Goal: Complete application form: Complete application form

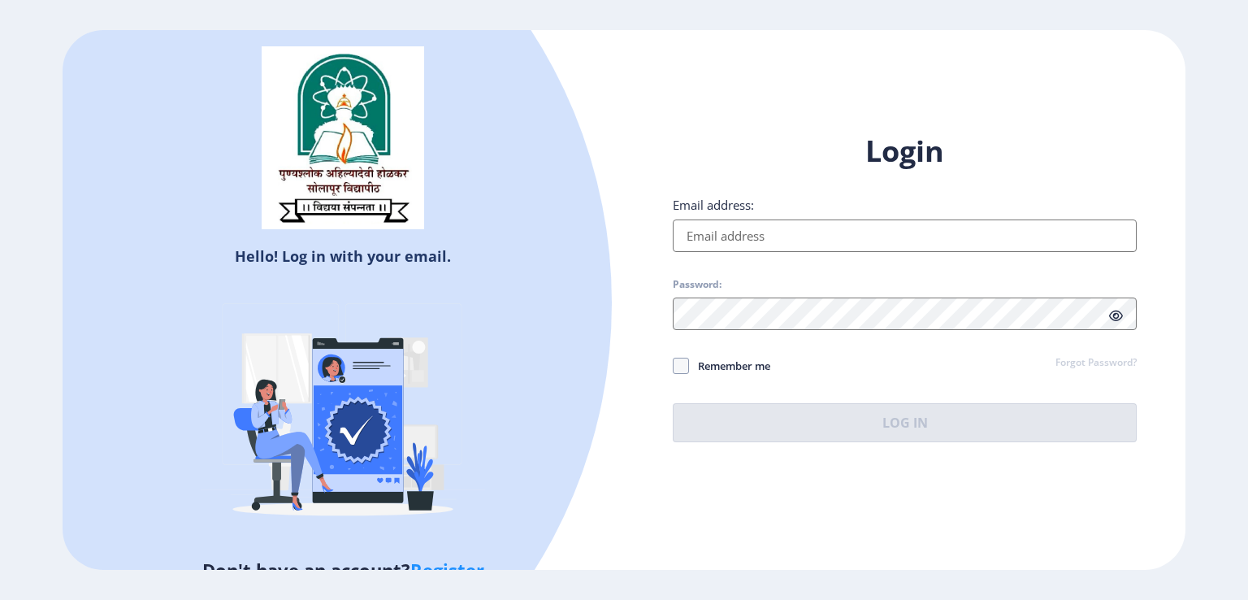
click at [748, 235] on input "Email address:" at bounding box center [905, 235] width 464 height 33
type input "[EMAIL_ADDRESS][DOMAIN_NAME]"
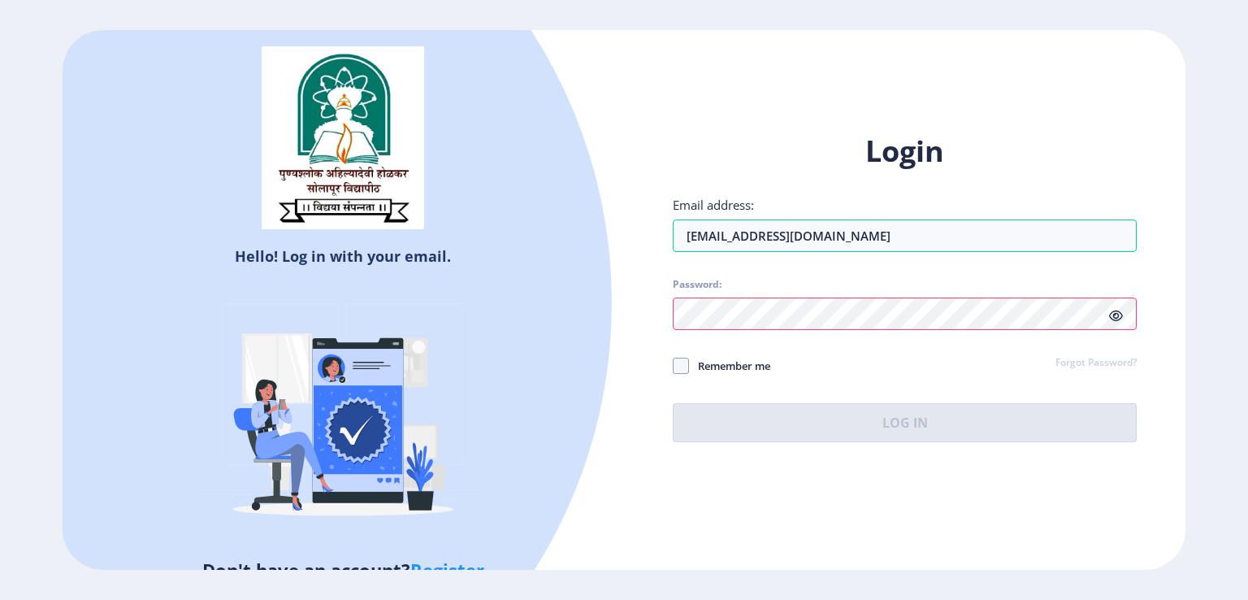
click at [1114, 319] on div "Password:" at bounding box center [905, 304] width 464 height 52
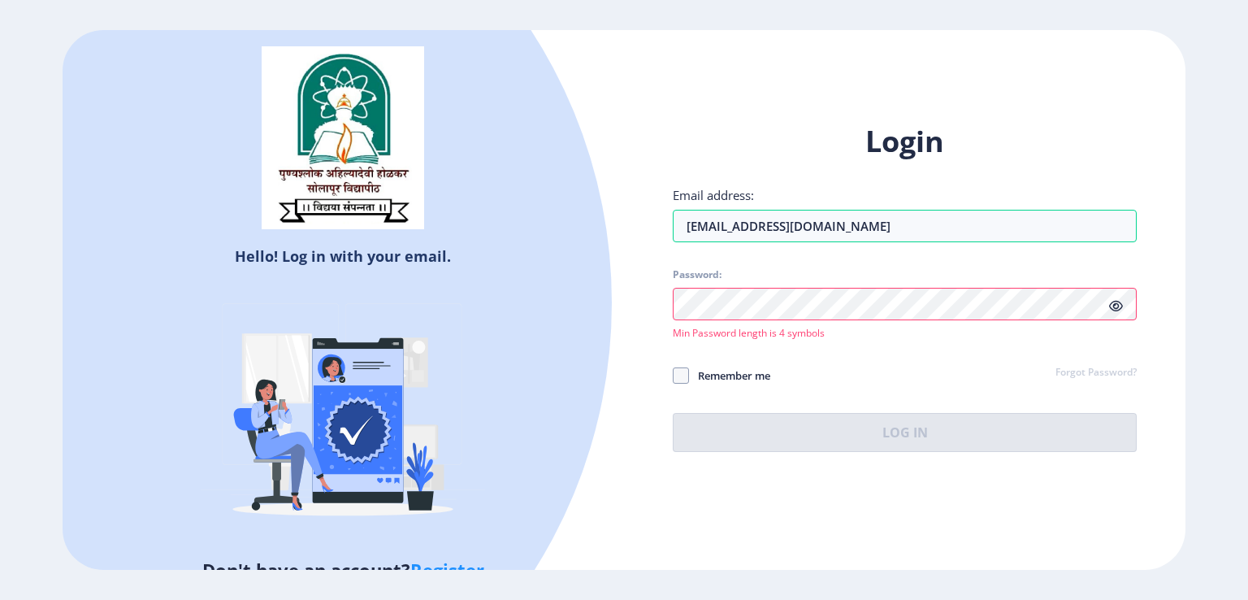
click at [1115, 306] on icon at bounding box center [1116, 306] width 14 height 12
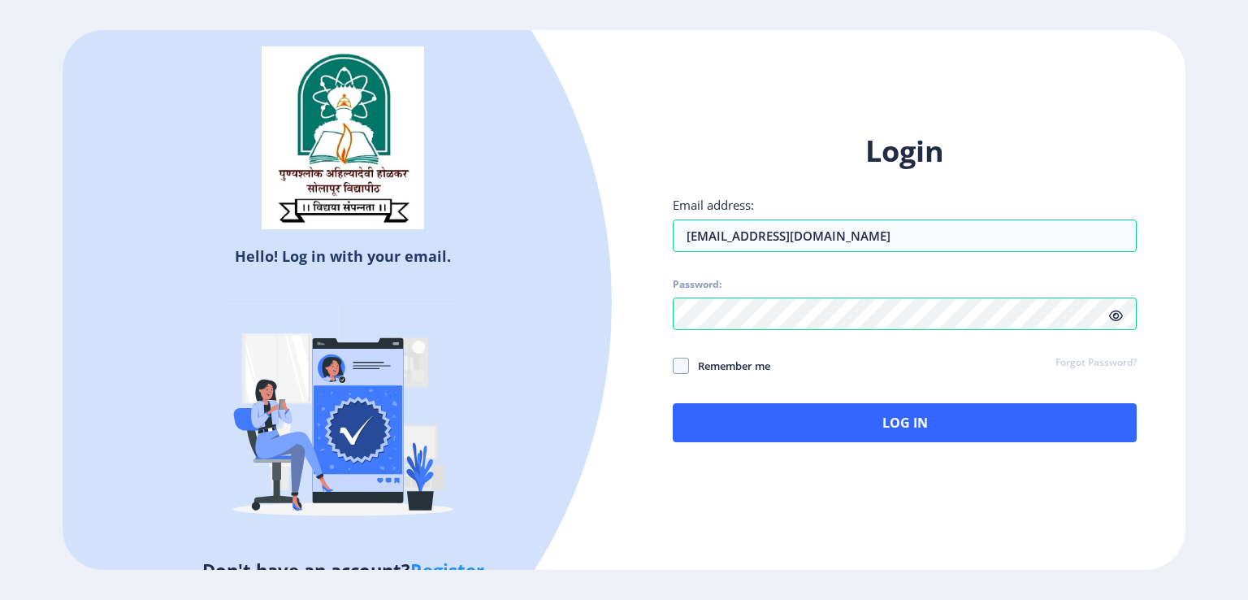
click at [738, 367] on span "Remember me" at bounding box center [729, 366] width 81 height 20
click at [674, 366] on input "Remember me" at bounding box center [673, 365] width 1 height 1
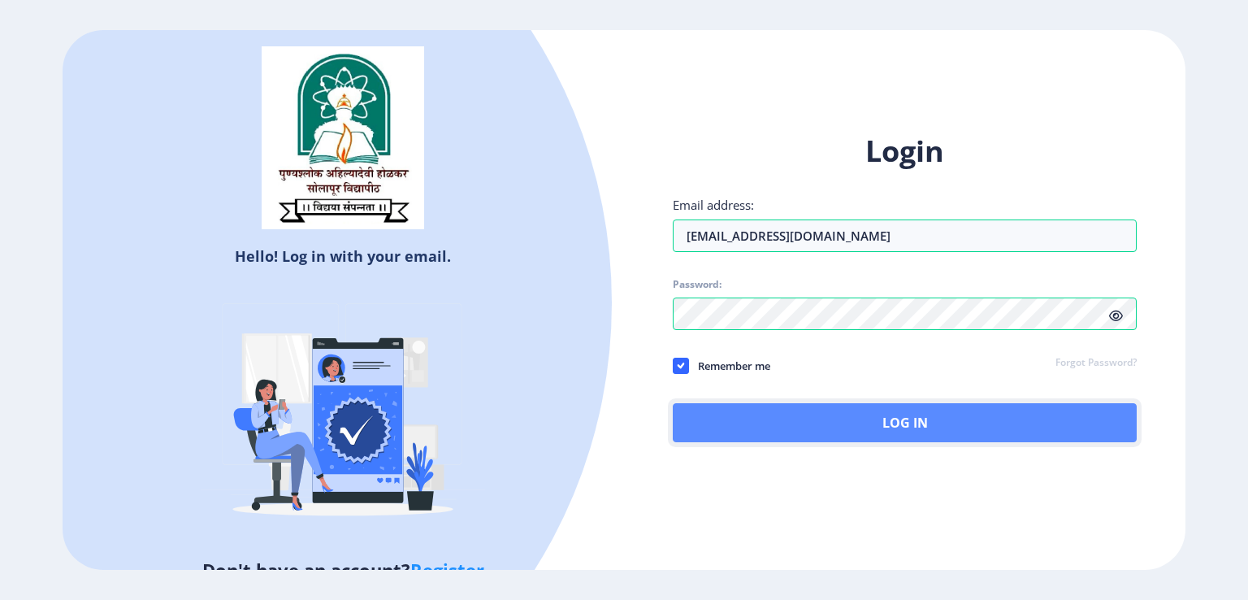
click at [821, 423] on button "Log In" at bounding box center [905, 422] width 464 height 39
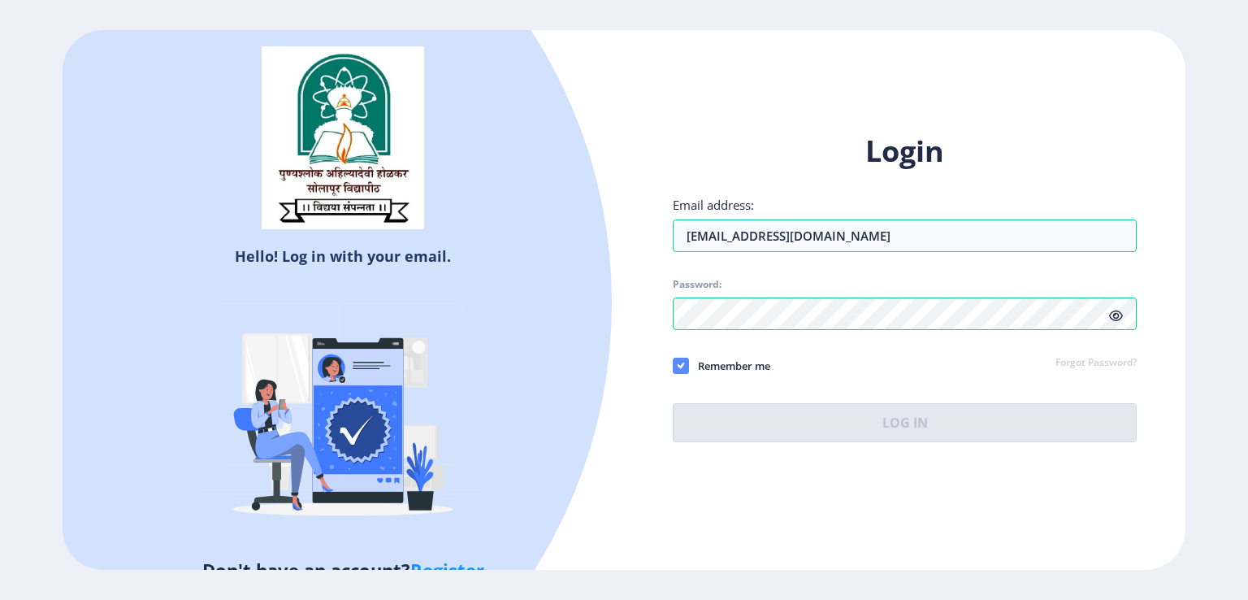
click at [679, 362] on icon at bounding box center [680, 366] width 7 height 16
click at [674, 365] on input "Remember me" at bounding box center [673, 365] width 1 height 1
checkbox input "false"
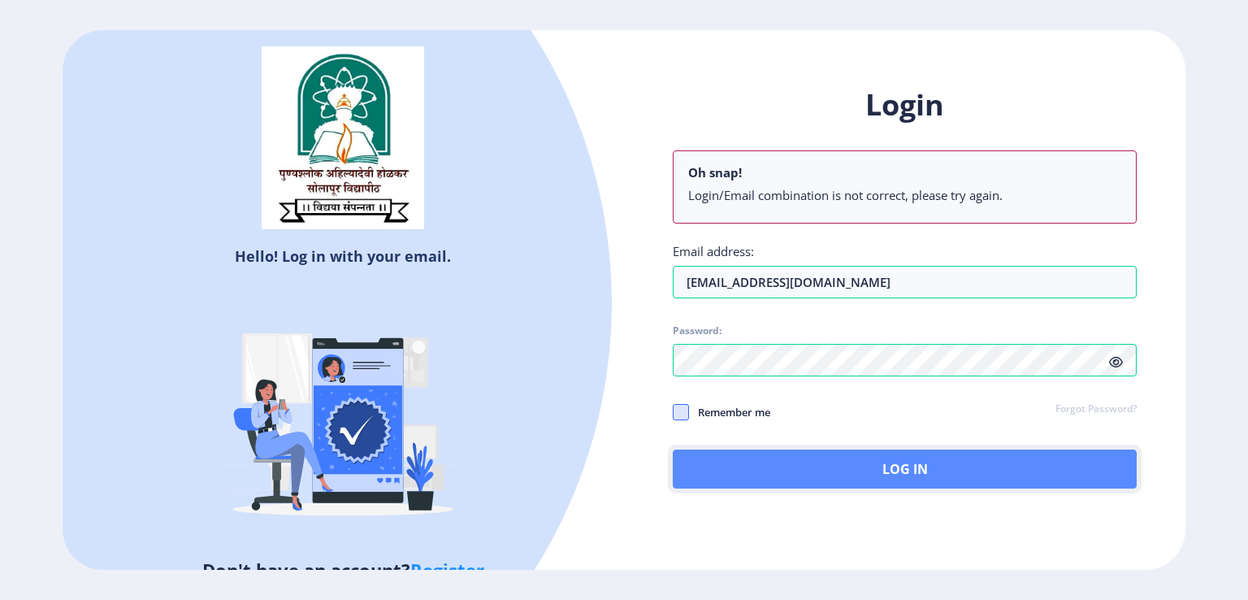
click at [859, 468] on button "Log In" at bounding box center [905, 468] width 464 height 39
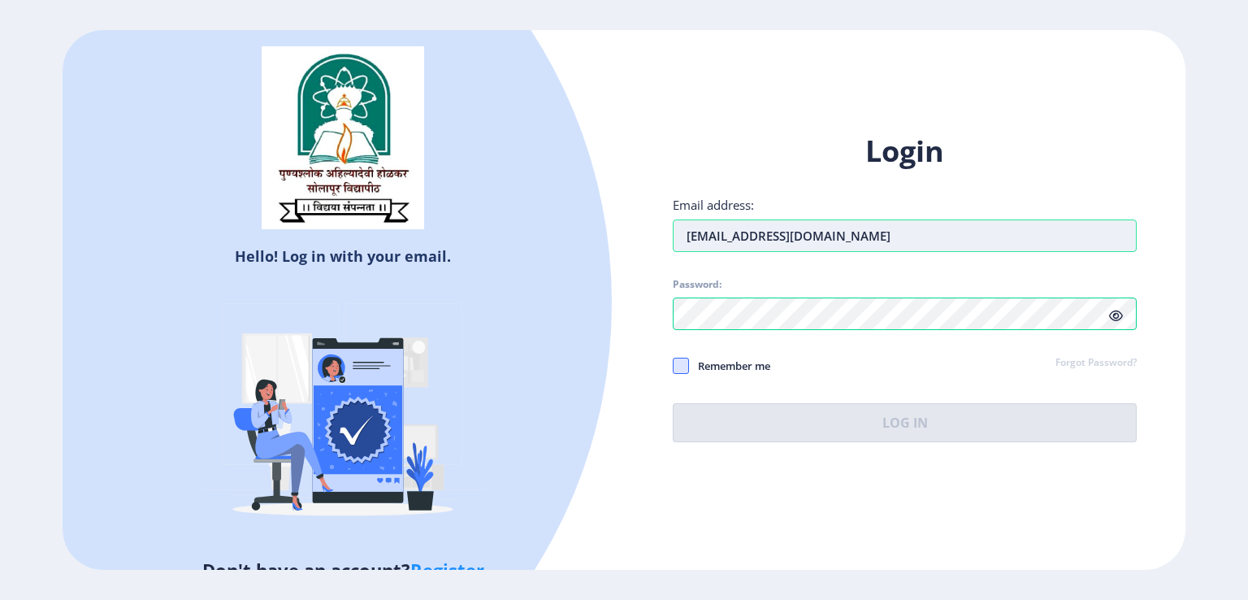
click at [876, 239] on input "[EMAIL_ADDRESS][DOMAIN_NAME]" at bounding box center [905, 235] width 464 height 33
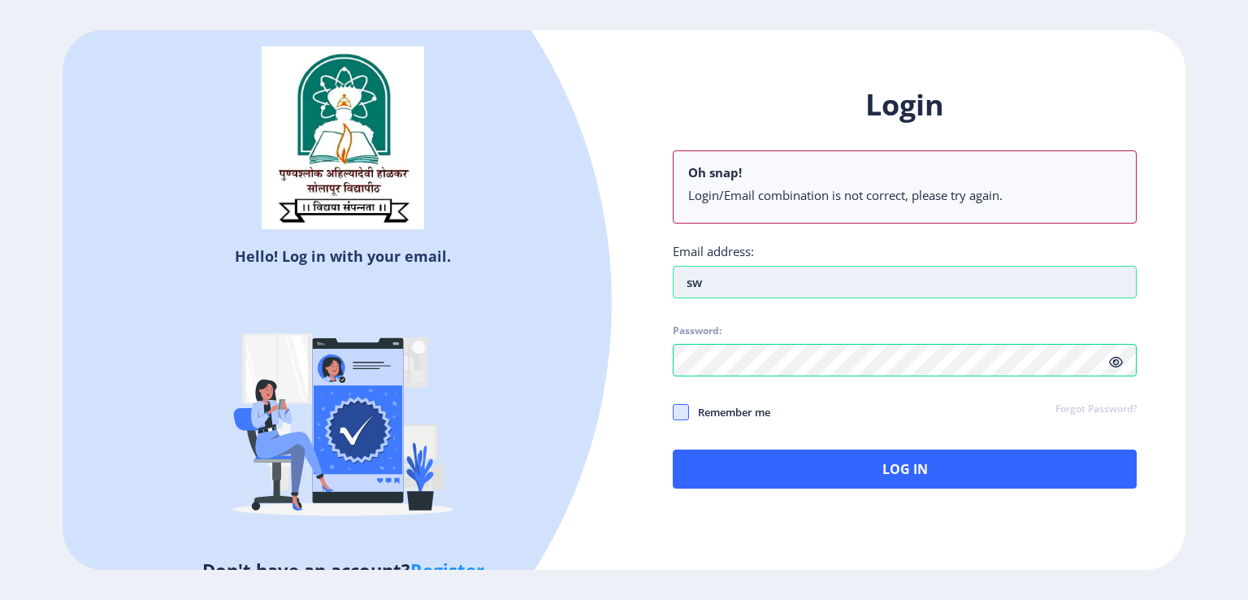
type input "s"
type input "[EMAIL_ADDRESS][DOMAIN_NAME]"
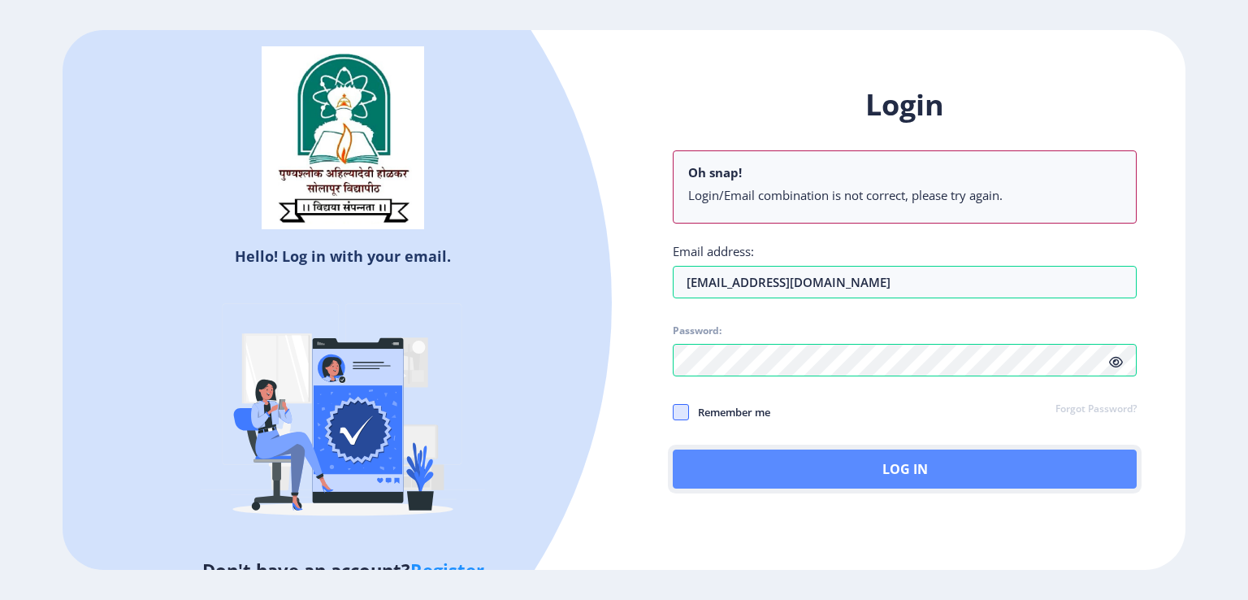
click at [846, 466] on button "Log In" at bounding box center [905, 468] width 464 height 39
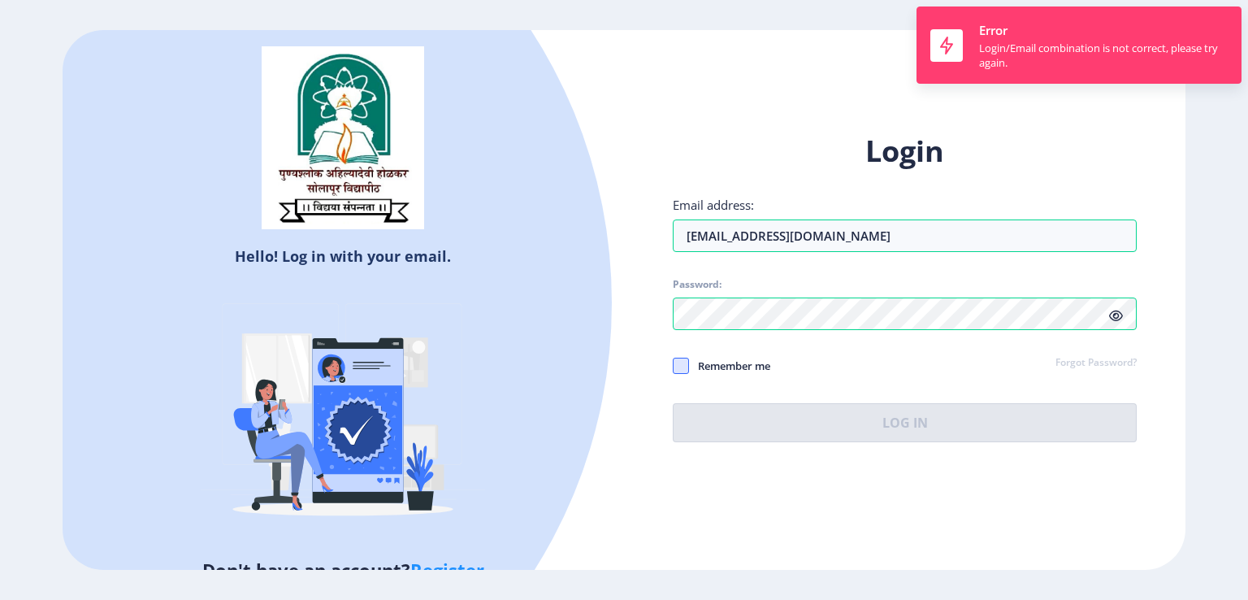
click at [722, 362] on span "Remember me" at bounding box center [729, 366] width 81 height 20
click at [674, 365] on input "Remember me" at bounding box center [673, 365] width 1 height 1
checkbox input "true"
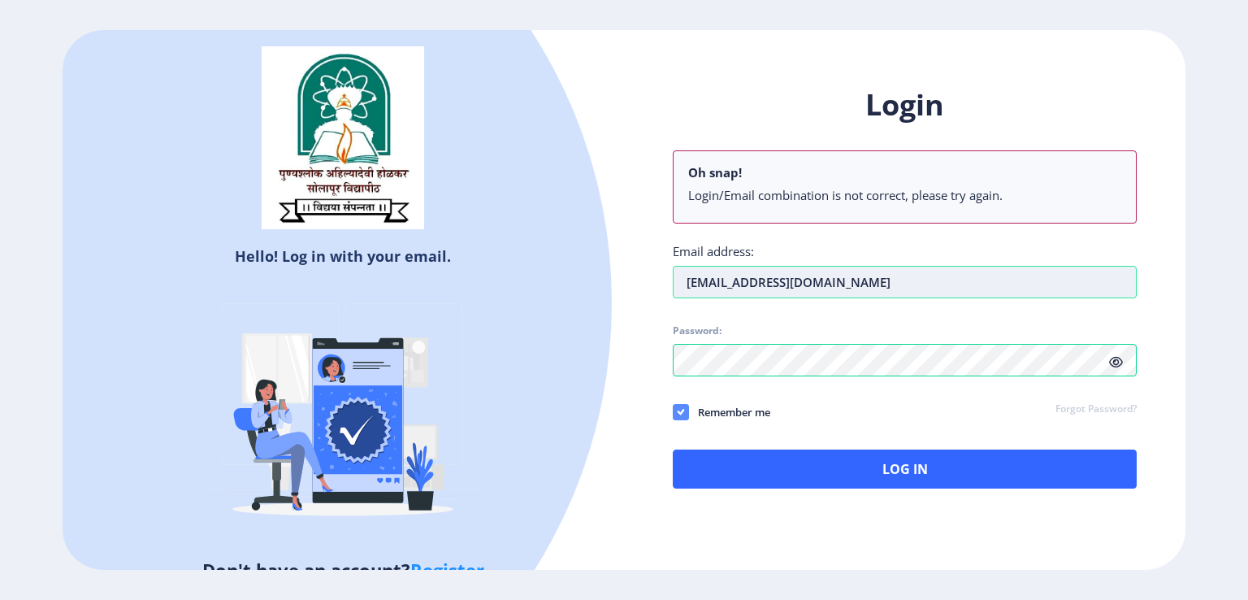
click at [683, 284] on input "[EMAIL_ADDRESS][DOMAIN_NAME]" at bounding box center [905, 282] width 464 height 33
click at [685, 284] on input "[EMAIL_ADDRESS][DOMAIN_NAME]" at bounding box center [905, 282] width 464 height 33
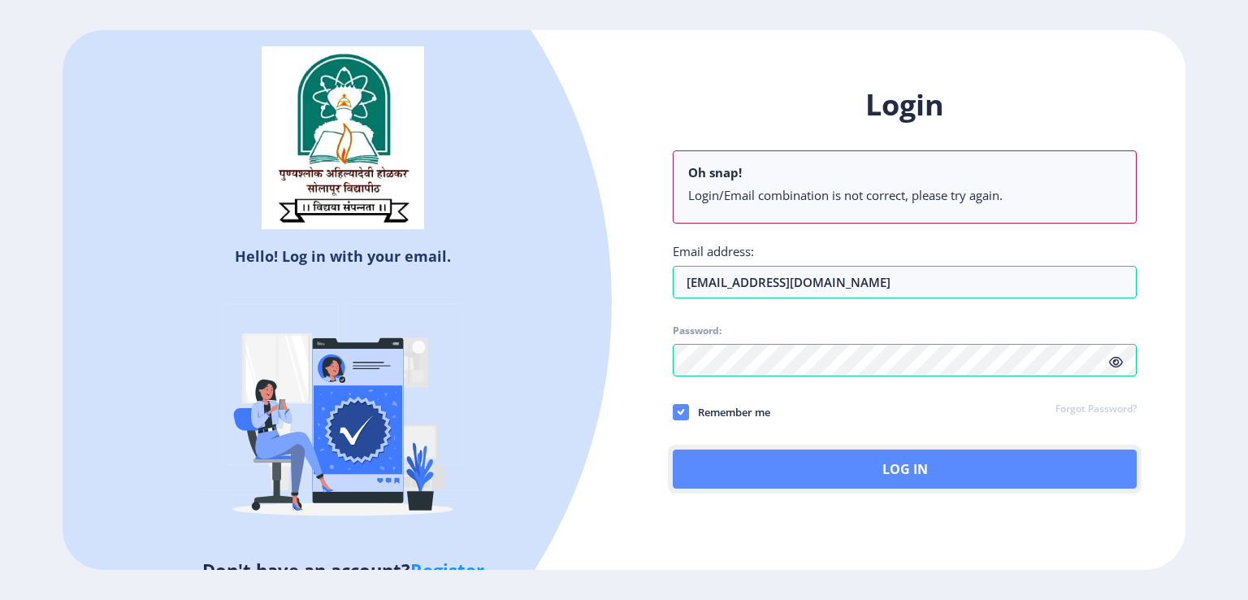
click at [908, 469] on button "Log In" at bounding box center [905, 468] width 464 height 39
click at [878, 466] on button "Log In" at bounding box center [905, 468] width 464 height 39
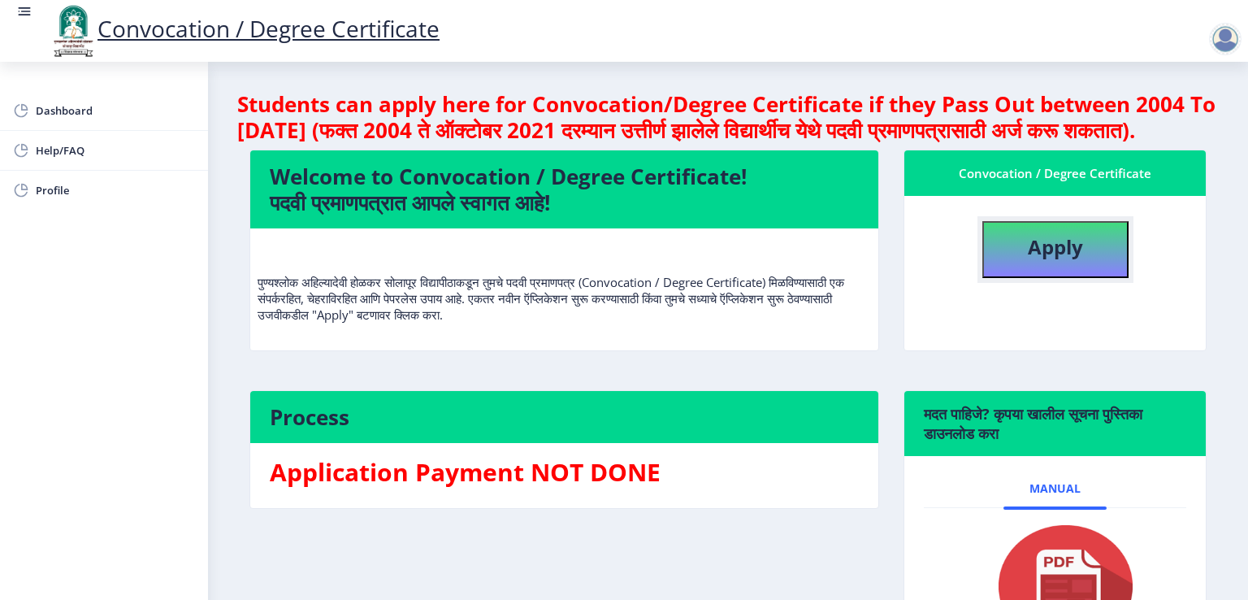
click at [1035, 260] on b "Apply" at bounding box center [1055, 246] width 55 height 27
select select
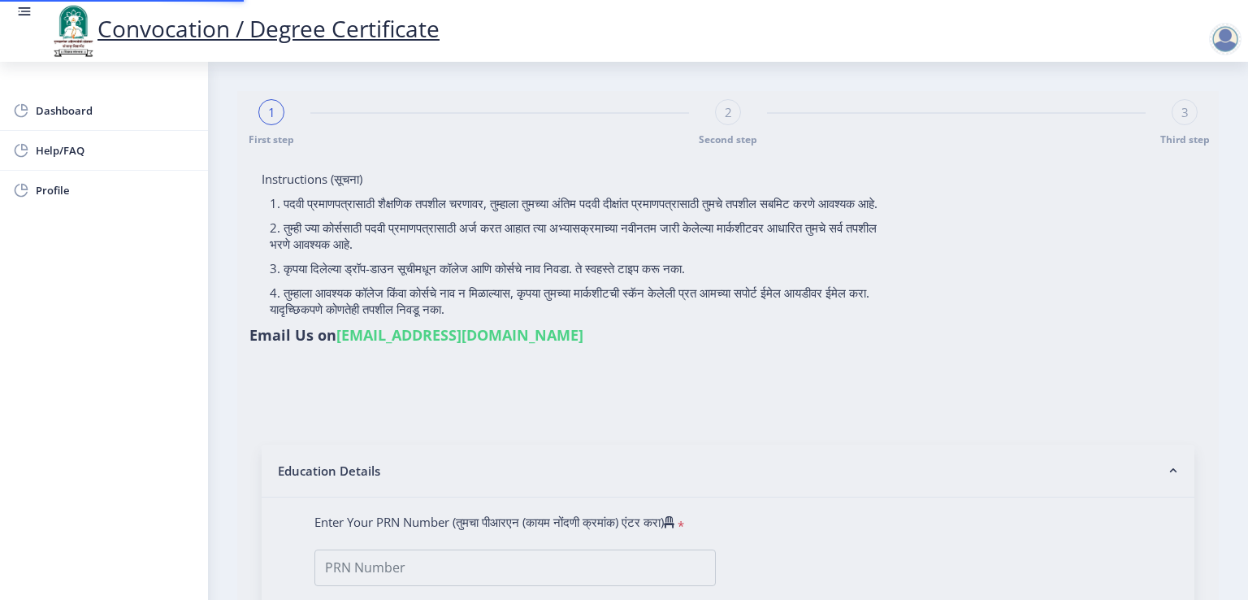
type input "[PERSON_NAME] [PERSON_NAME]"
type input "usha"
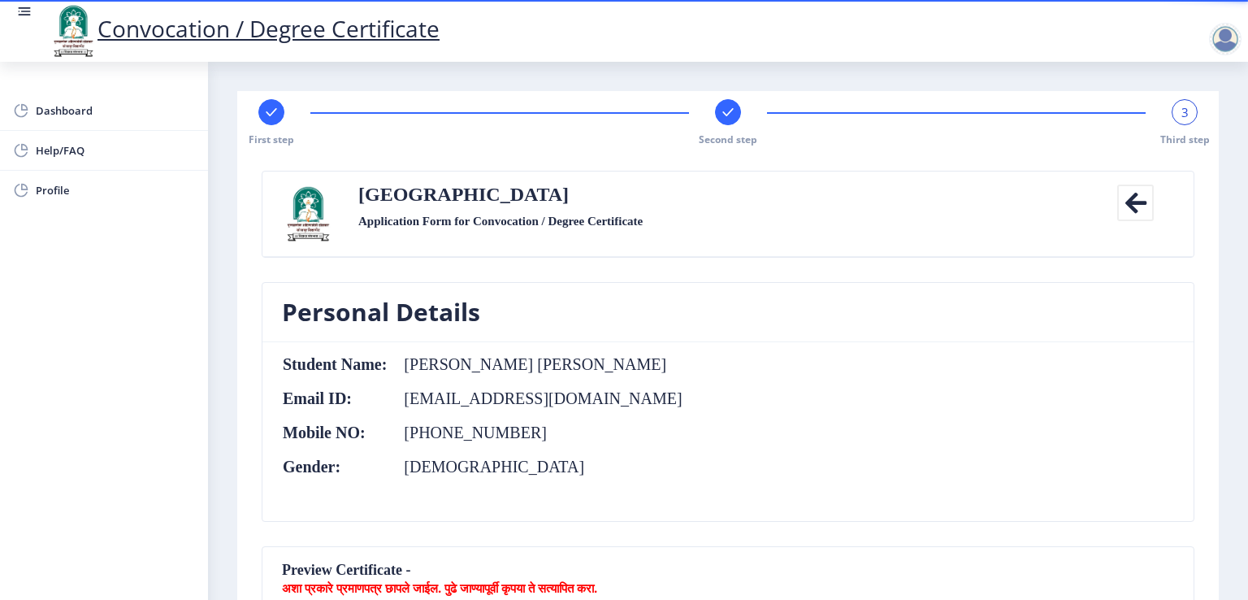
click at [1130, 206] on icon at bounding box center [1135, 202] width 37 height 37
select select
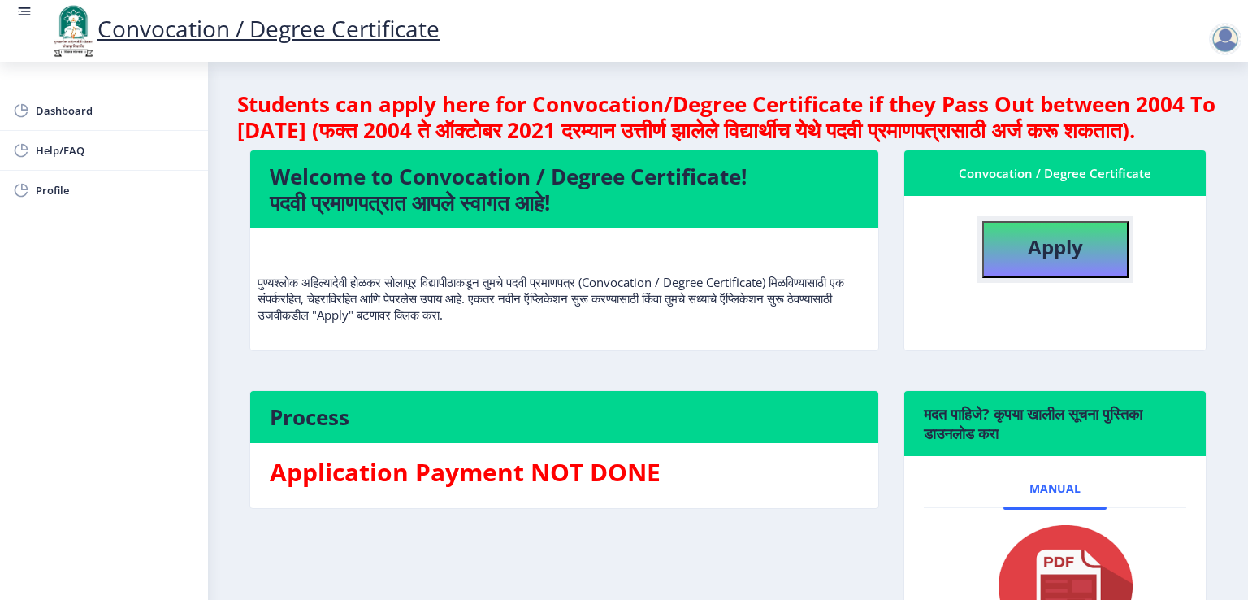
click at [1065, 260] on b "Apply" at bounding box center [1055, 246] width 55 height 27
select select
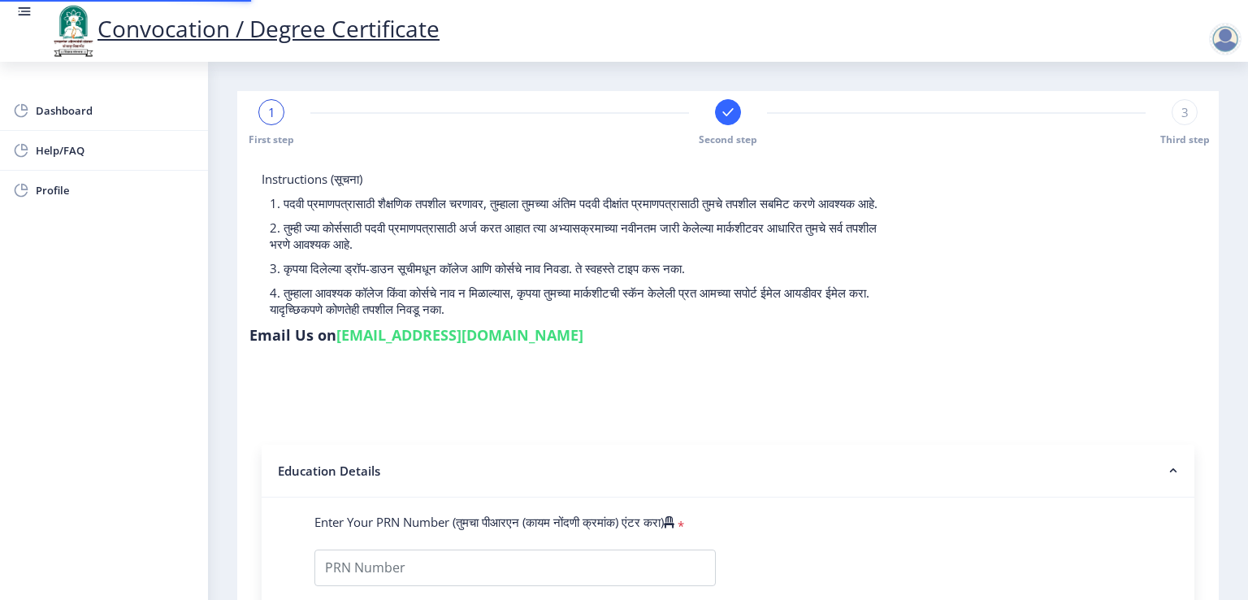
type input "2013032500051976"
select select "Regular"
select select "2016"
select select "March"
select select "SECOND CLASS"
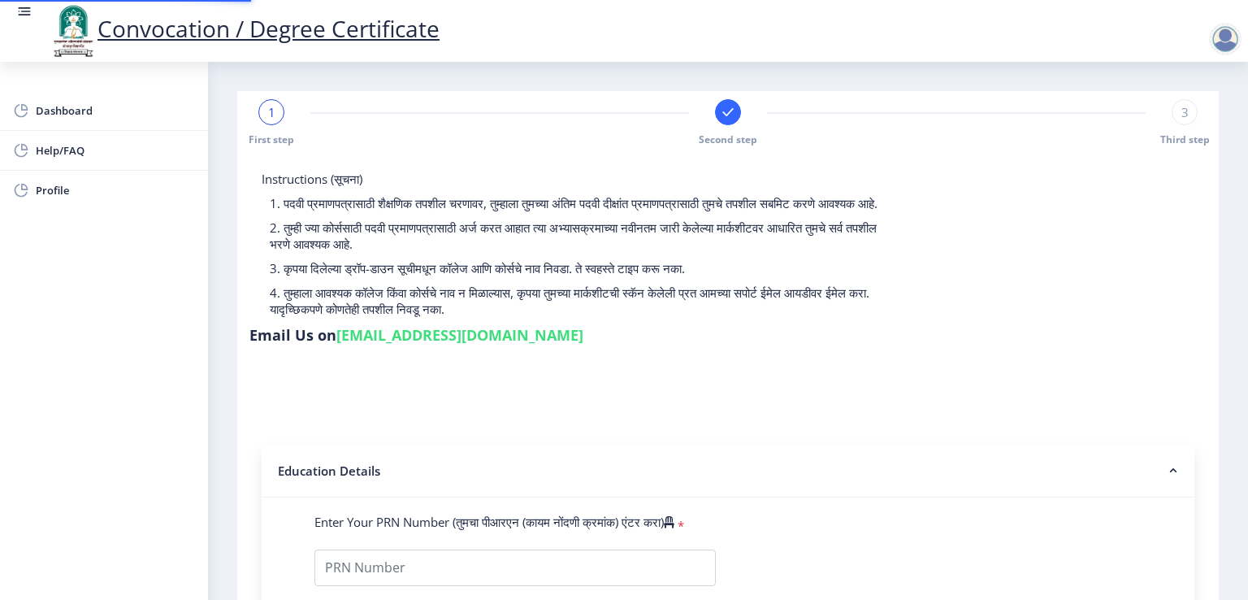
type input "1888229"
type input "[PERSON_NAME] VSwapnilijay [PERSON_NAME]"
type input "ushUsha"
select select
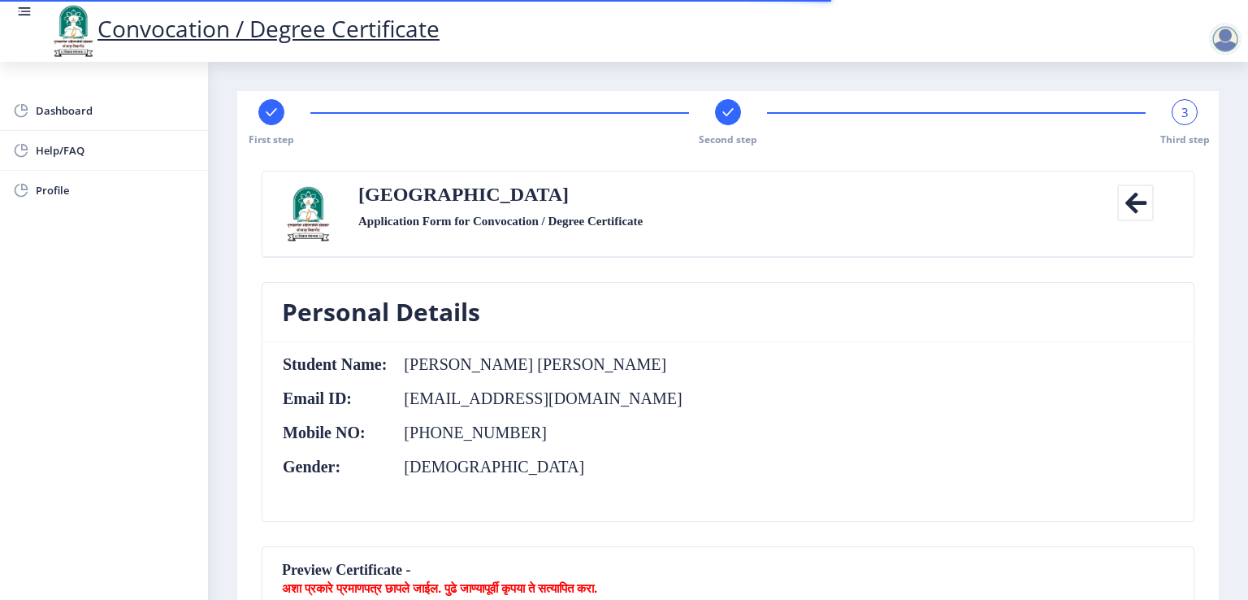
click at [271, 102] on div at bounding box center [271, 112] width 26 height 26
select select "Regular"
select select "History"
select select "2016"
select select "March"
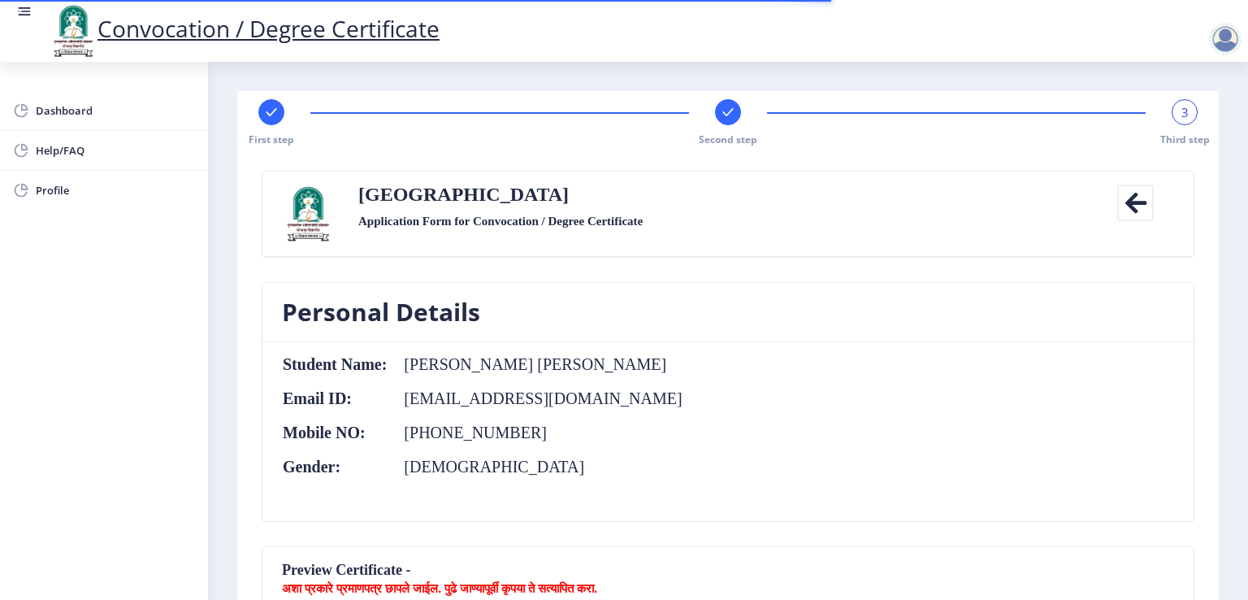
select select "SECOND CLASS"
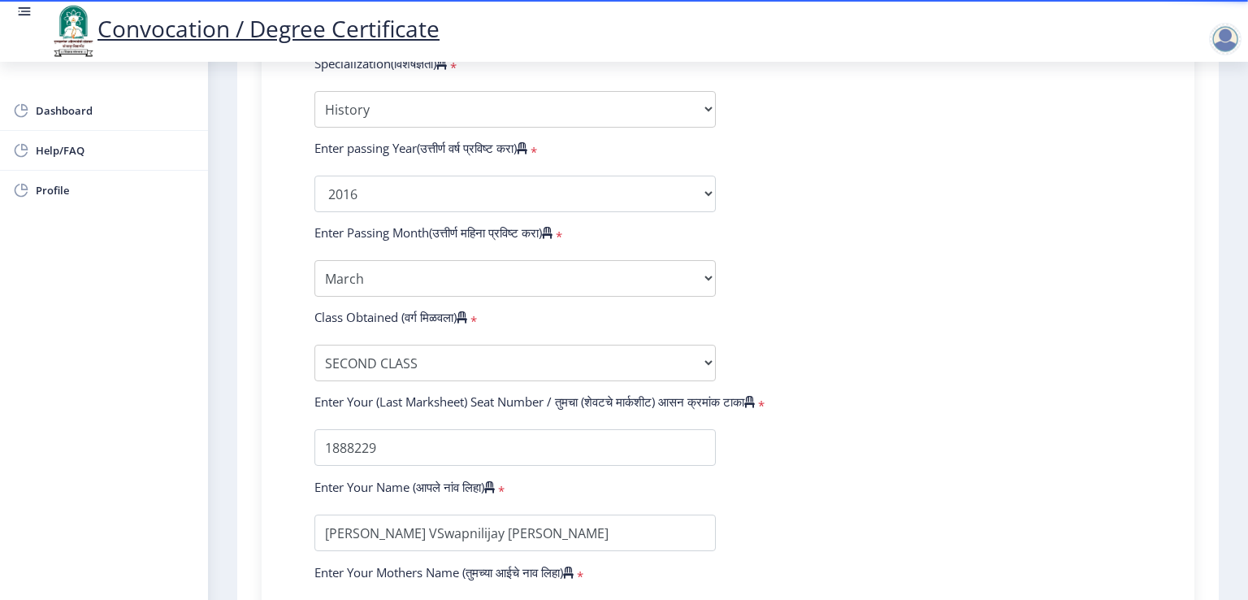
scroll to position [824, 0]
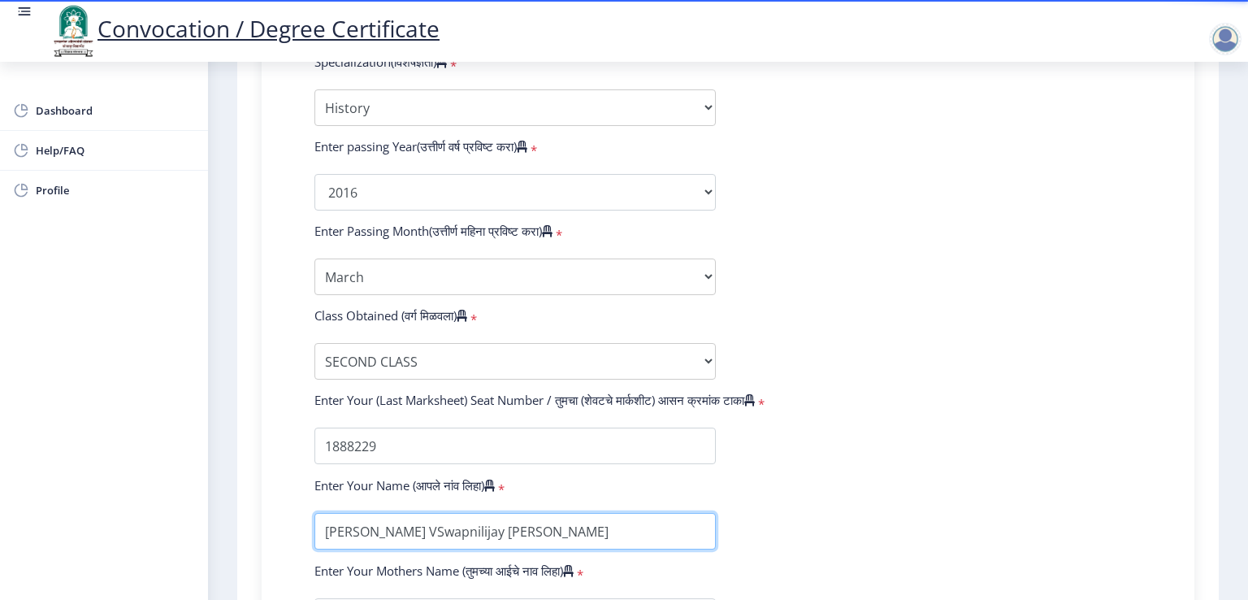
click at [381, 518] on input "textarea" at bounding box center [514, 531] width 401 height 37
click at [423, 520] on input "textarea" at bounding box center [514, 531] width 401 height 37
click at [410, 523] on input "textarea" at bounding box center [514, 531] width 401 height 37
type input "[PERSON_NAME] [PERSON_NAME]"
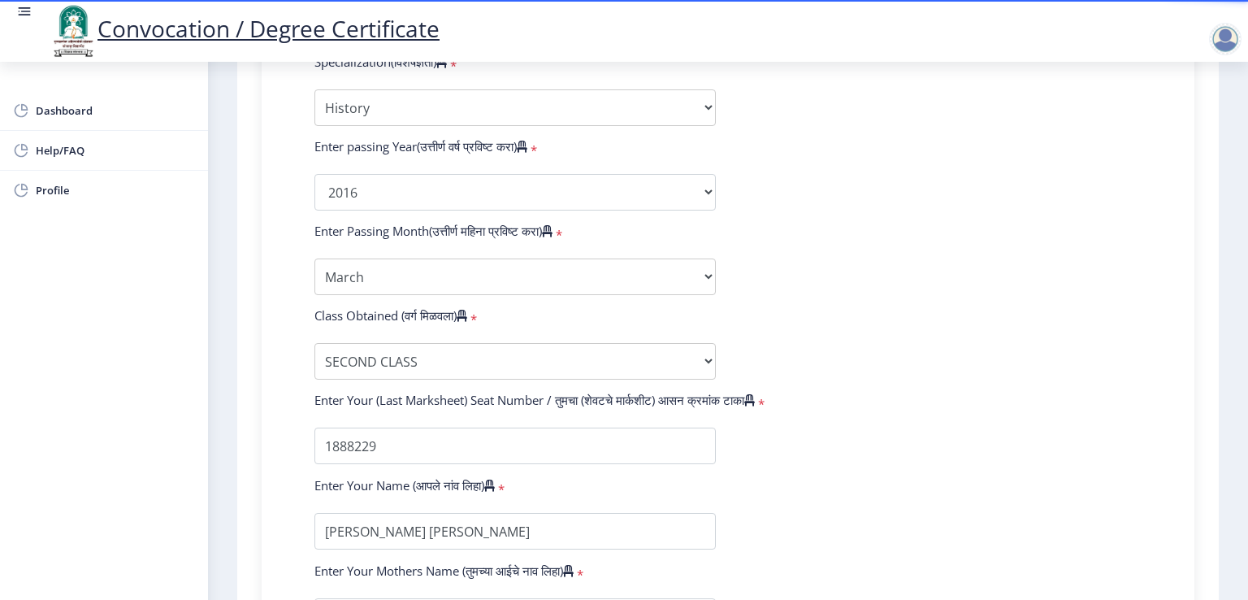
click at [1048, 416] on form "Enter Your PRN Number (तुमचा पीआरएन (कायम नोंदणी क्रमांक) एंटर करा) * Student T…" at bounding box center [728, 163] width 852 height 946
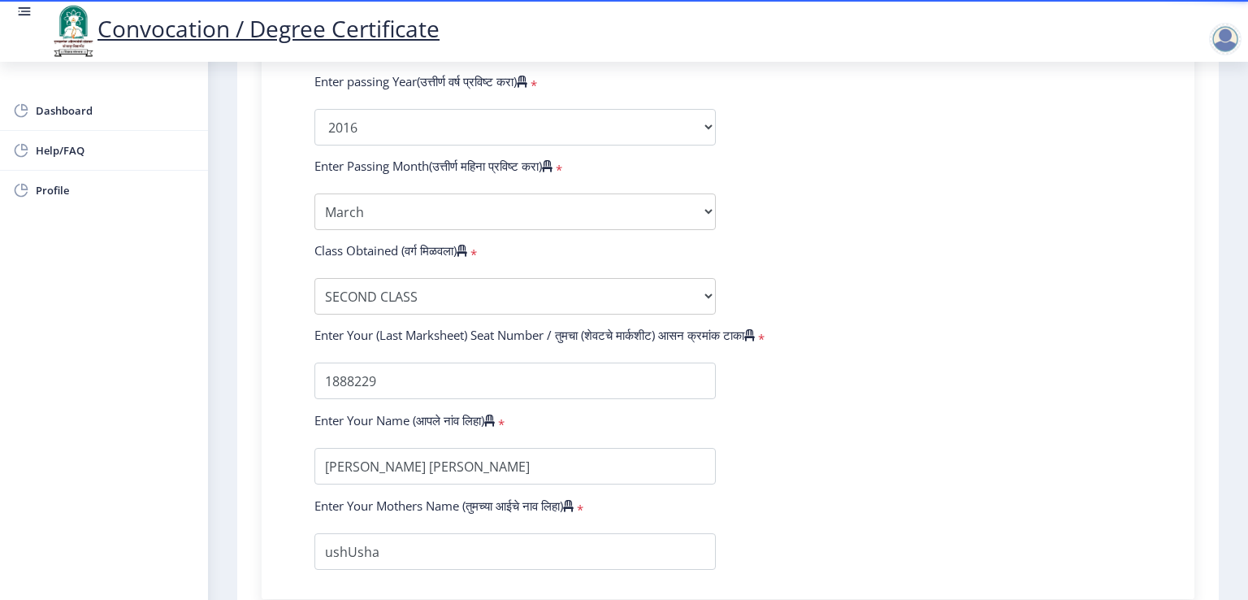
scroll to position [921, 0]
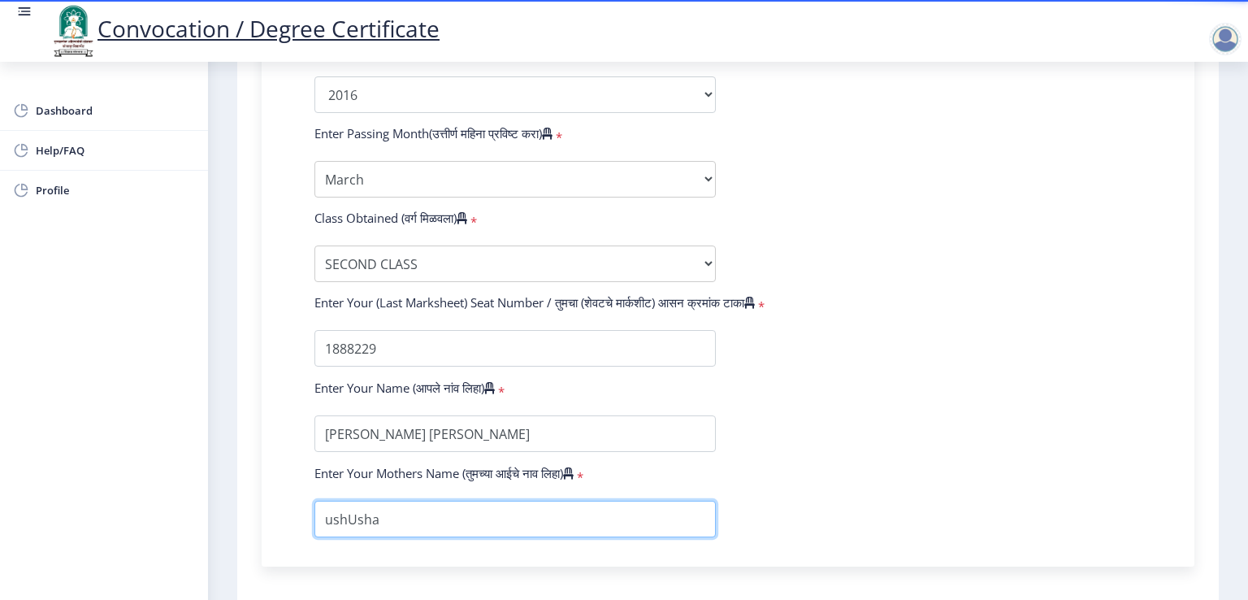
click at [345, 508] on input "textarea" at bounding box center [514, 519] width 401 height 37
click at [376, 505] on input "textarea" at bounding box center [514, 519] width 401 height 37
type input "Usha"
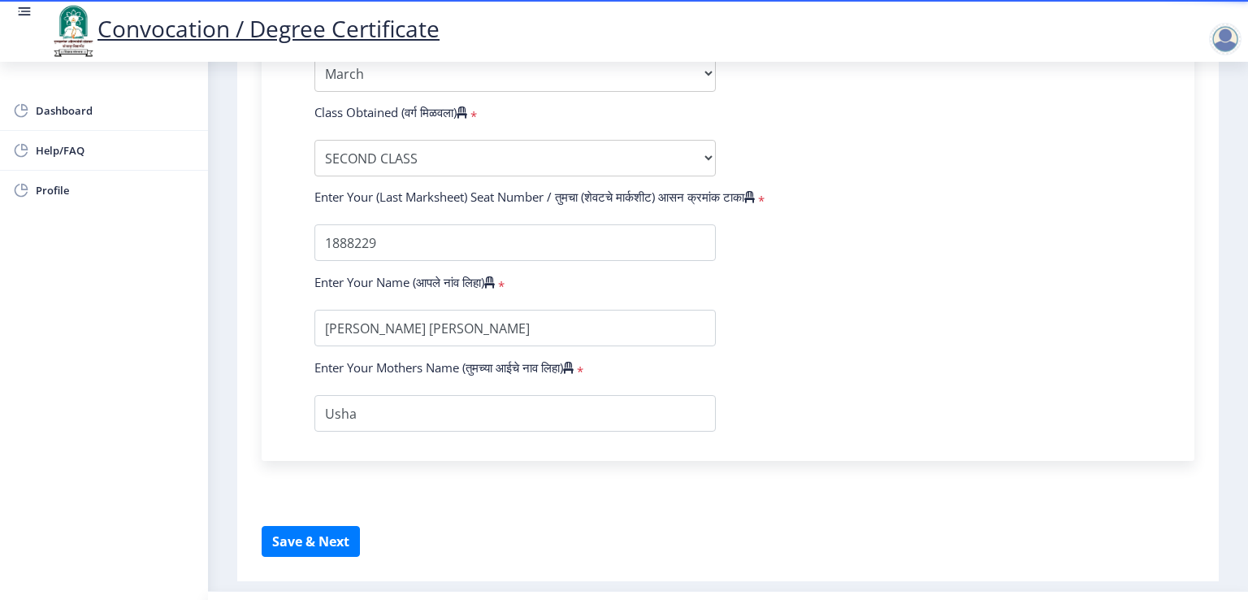
scroll to position [1047, 0]
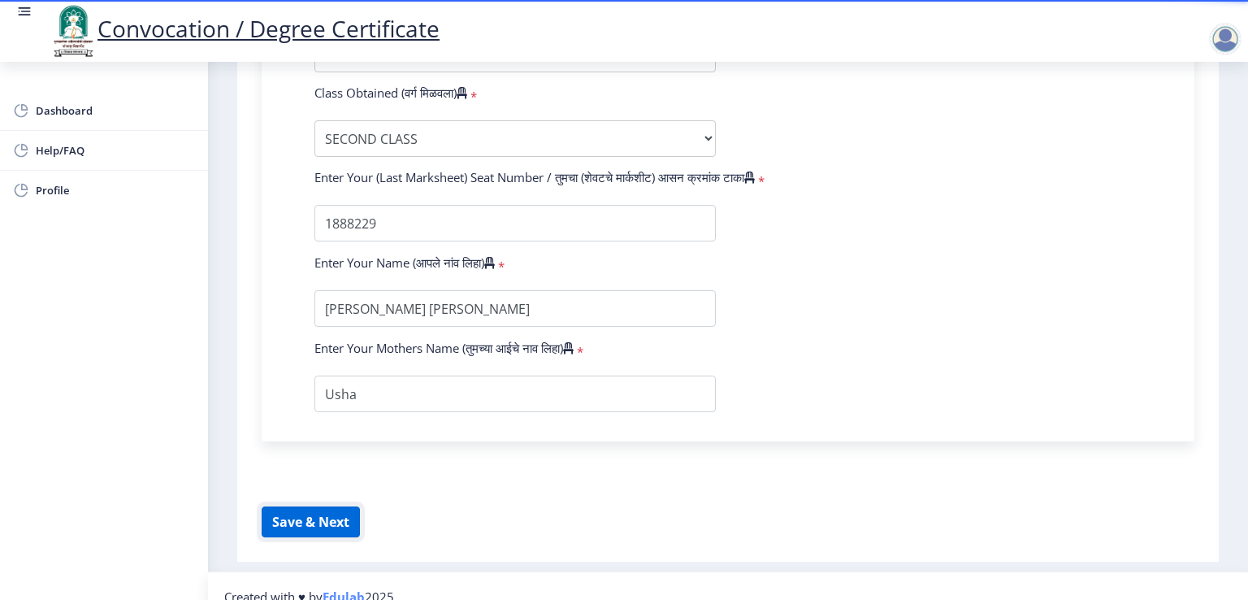
click at [312, 508] on button "Save & Next" at bounding box center [311, 521] width 98 height 31
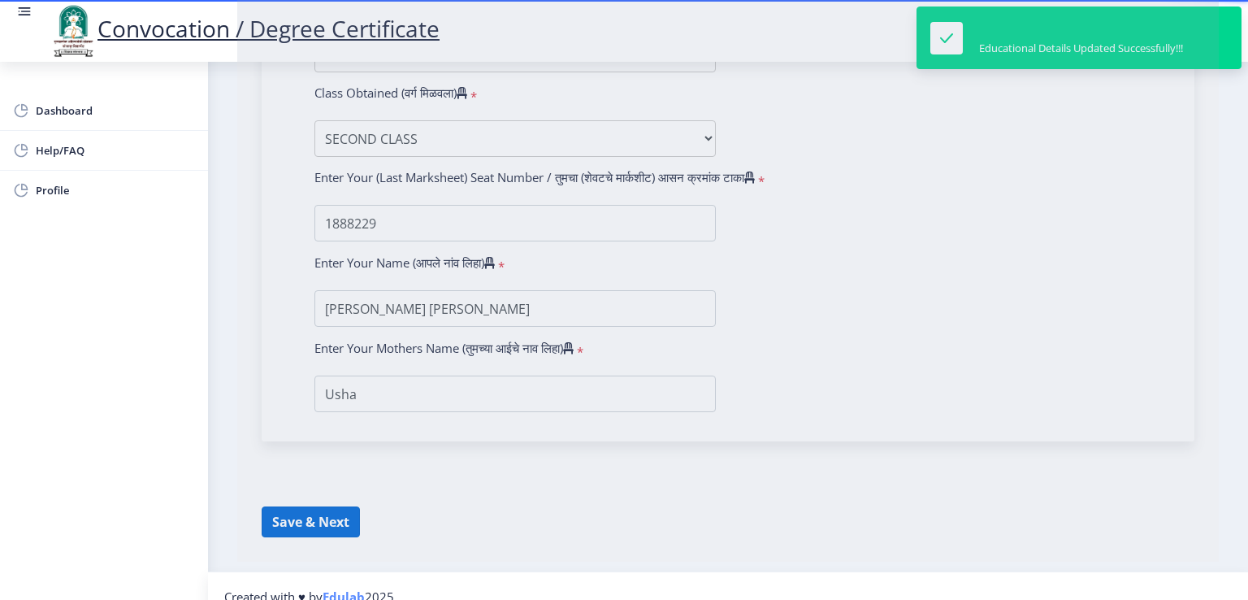
select select
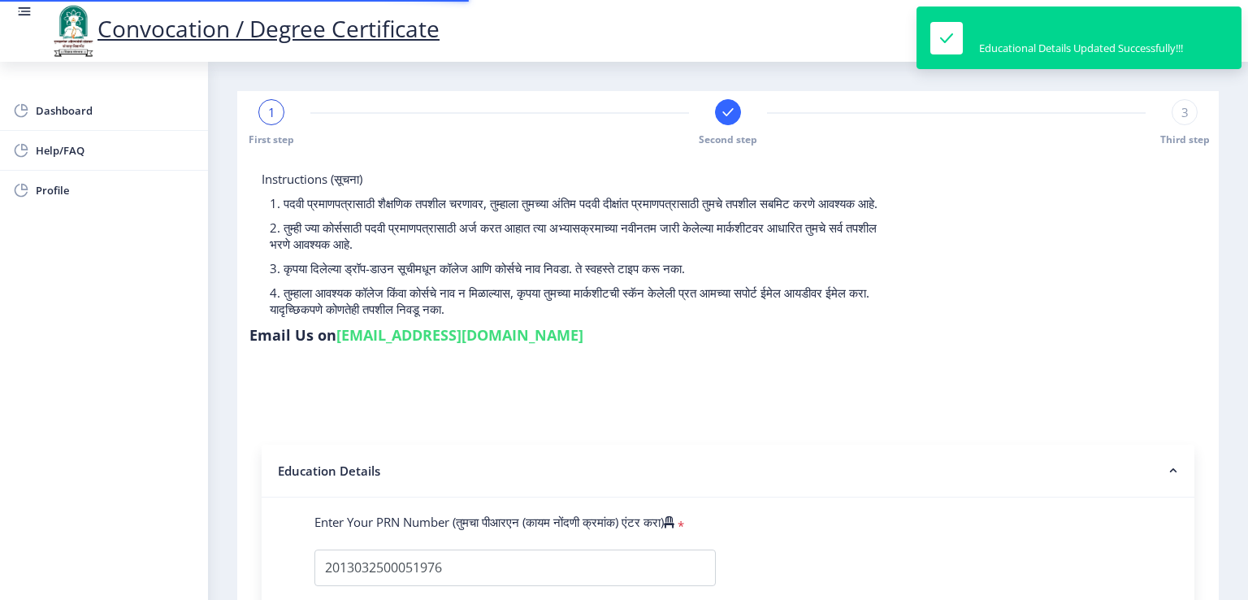
select select
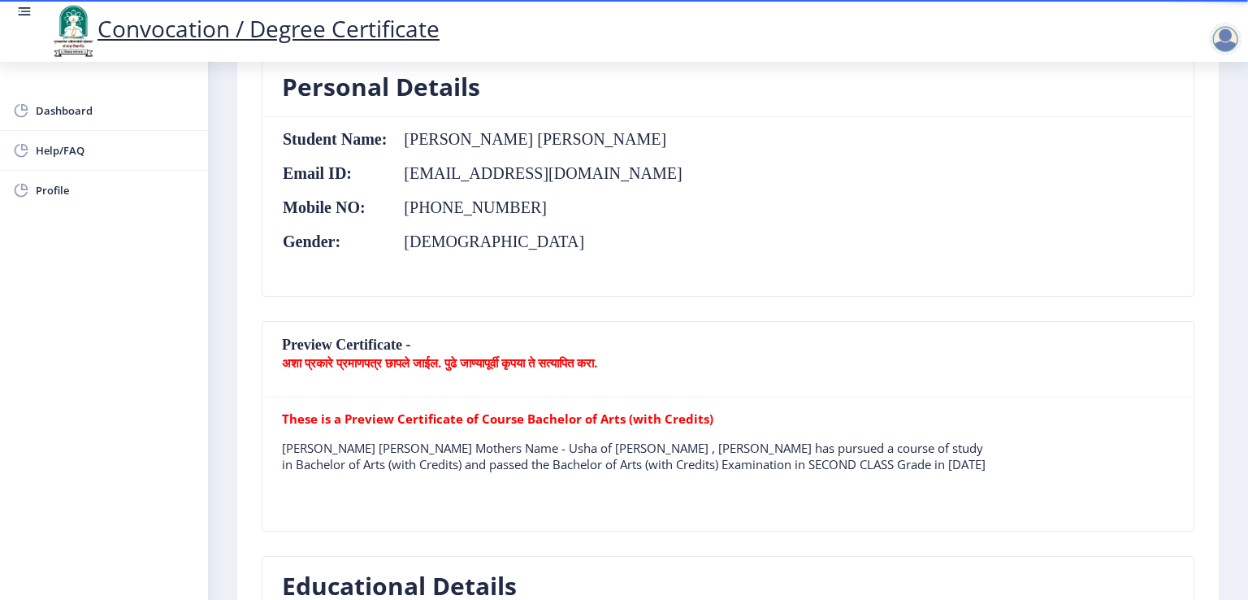
scroll to position [254, 0]
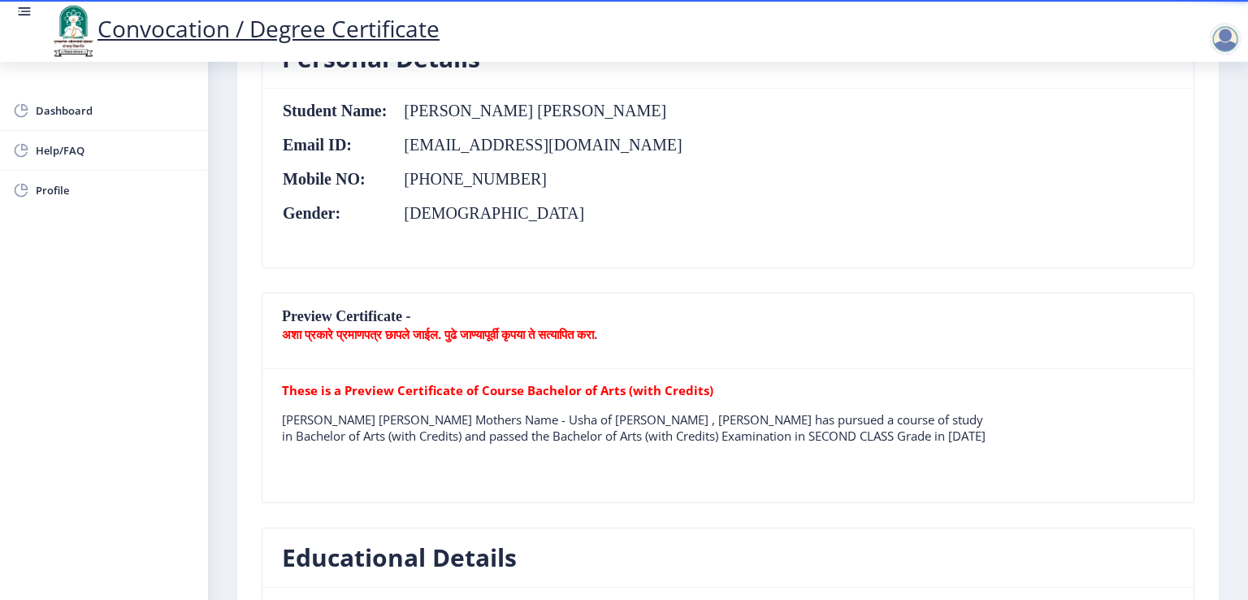
click at [342, 424] on p "[PERSON_NAME] [PERSON_NAME] Mothers Name - Usha of [PERSON_NAME] , [PERSON_NAME…" at bounding box center [638, 427] width 713 height 33
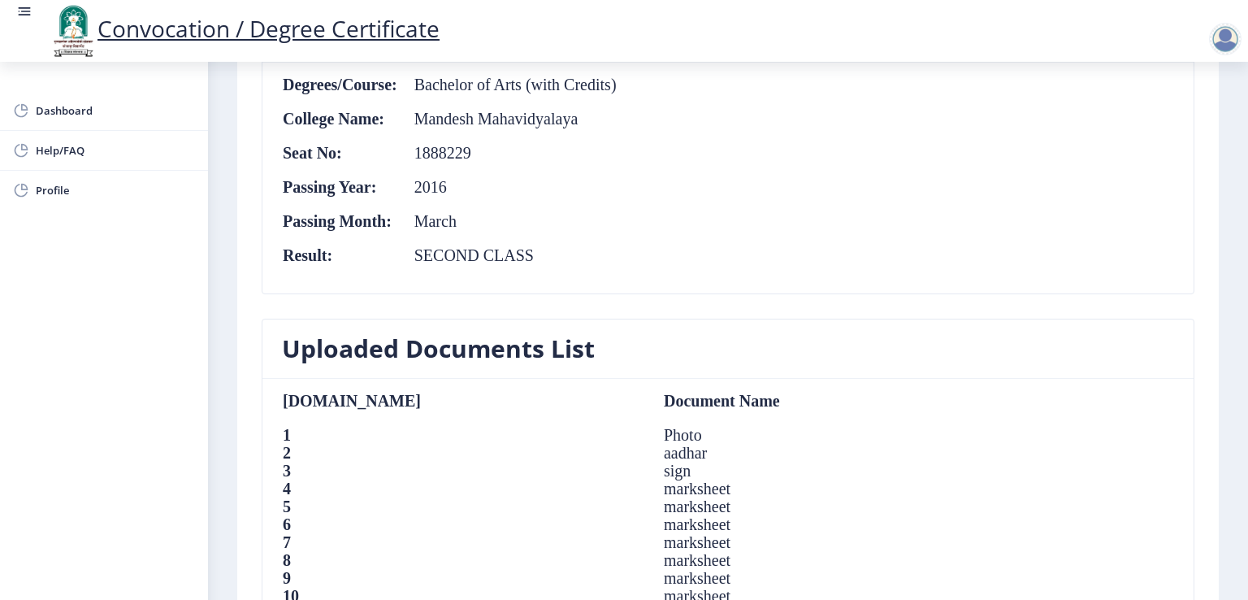
scroll to position [1303, 0]
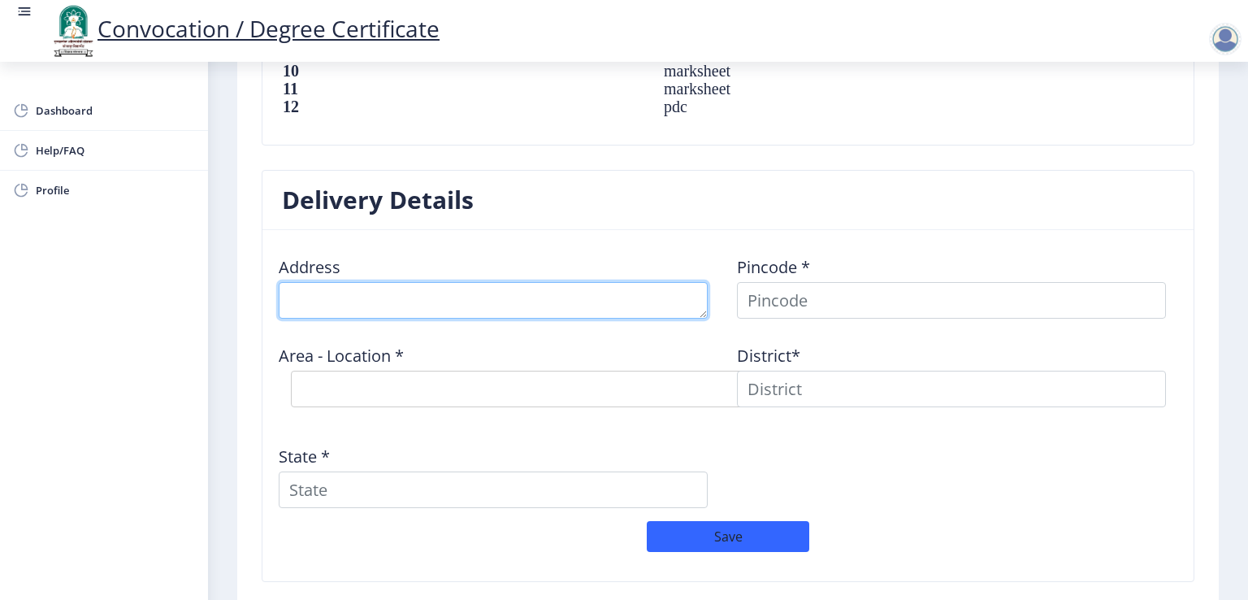
click at [419, 291] on textarea at bounding box center [493, 300] width 429 height 37
click at [505, 297] on textarea at bounding box center [493, 300] width 429 height 37
type textarea "[PERSON_NAME] Junoni Road Gaudwadi"
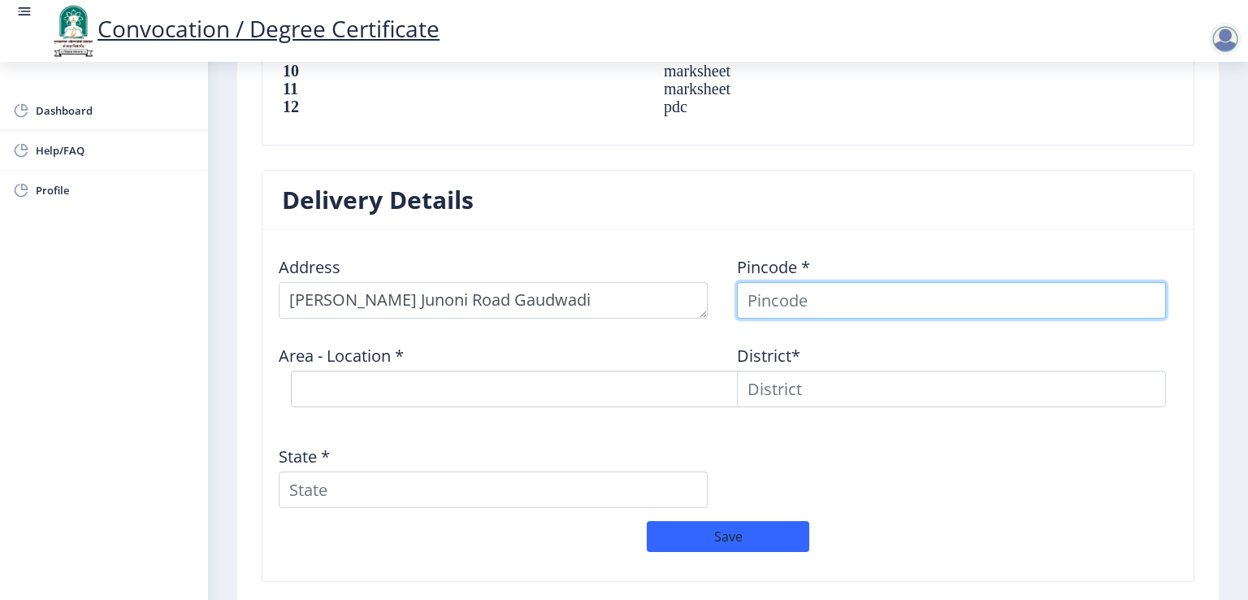
click at [803, 300] on input at bounding box center [951, 300] width 429 height 37
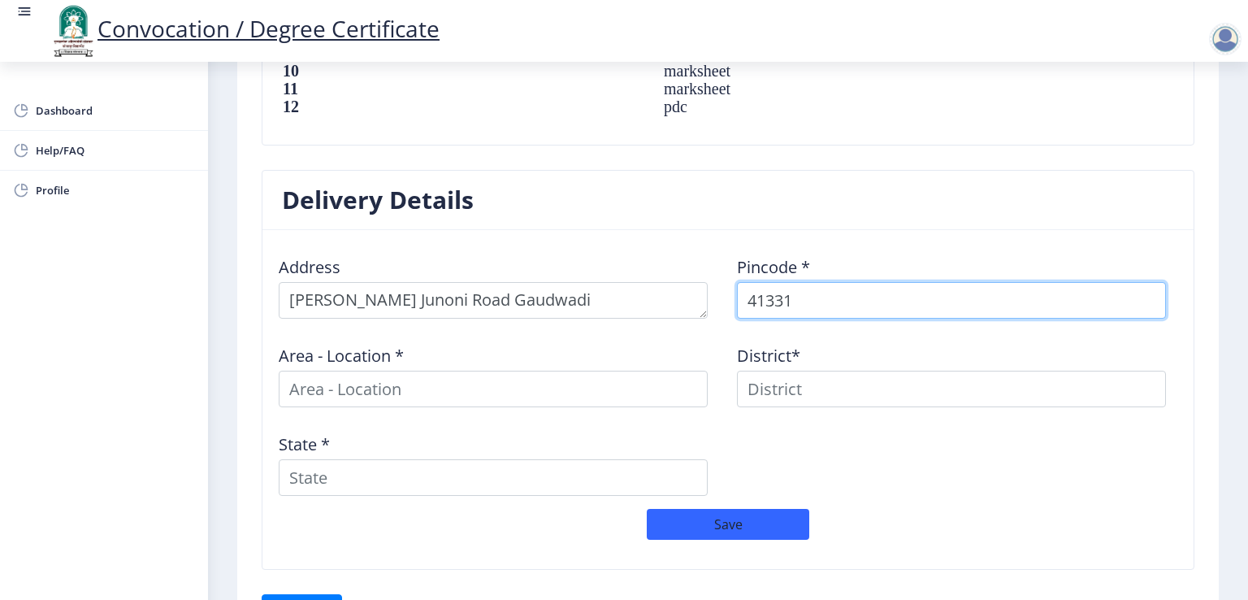
type input "413314"
select select
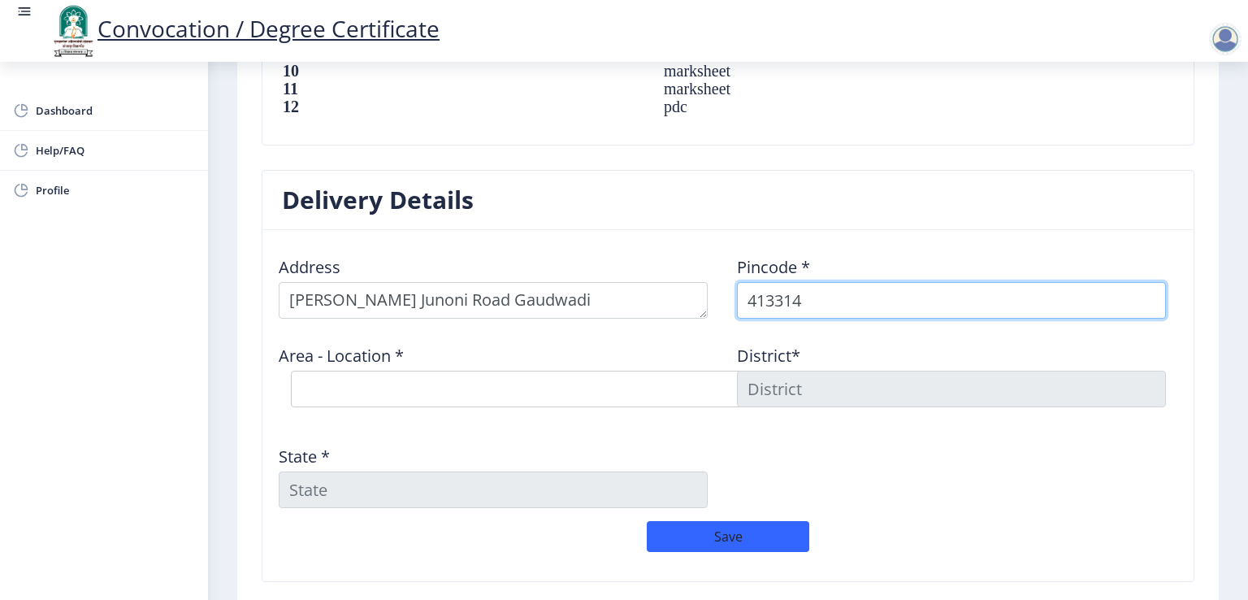
type input "413314"
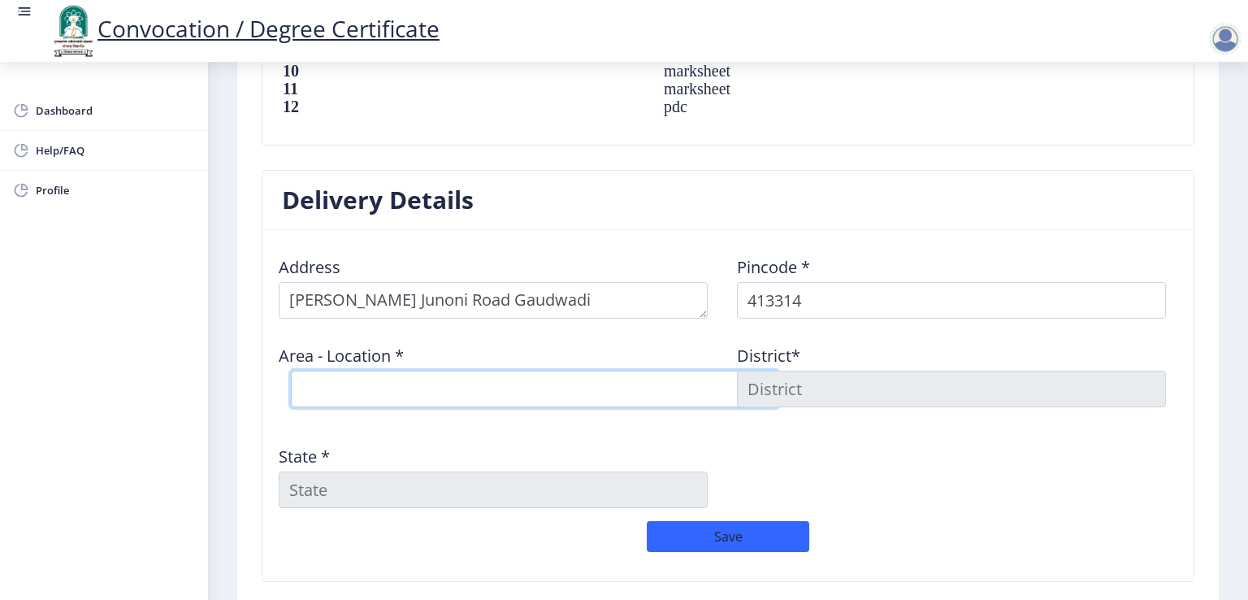
click at [422, 379] on select "Select Area Location [GEOGRAPHIC_DATA] [PERSON_NAME] S.O ([GEOGRAPHIC_DATA]) [G…" at bounding box center [535, 389] width 488 height 37
select select "1: Object"
click at [291, 371] on select "Select Area Location [GEOGRAPHIC_DATA] [PERSON_NAME] S.O ([GEOGRAPHIC_DATA]) [G…" at bounding box center [535, 389] width 488 height 37
type input "SOLAPUR"
type input "[GEOGRAPHIC_DATA]"
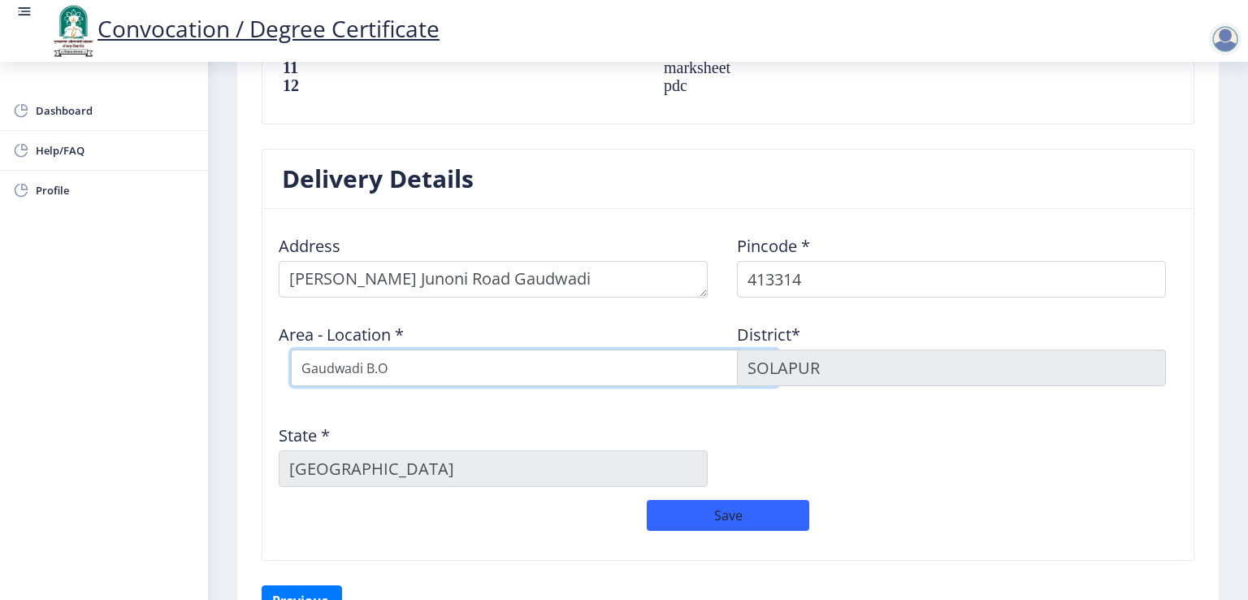
scroll to position [800, 0]
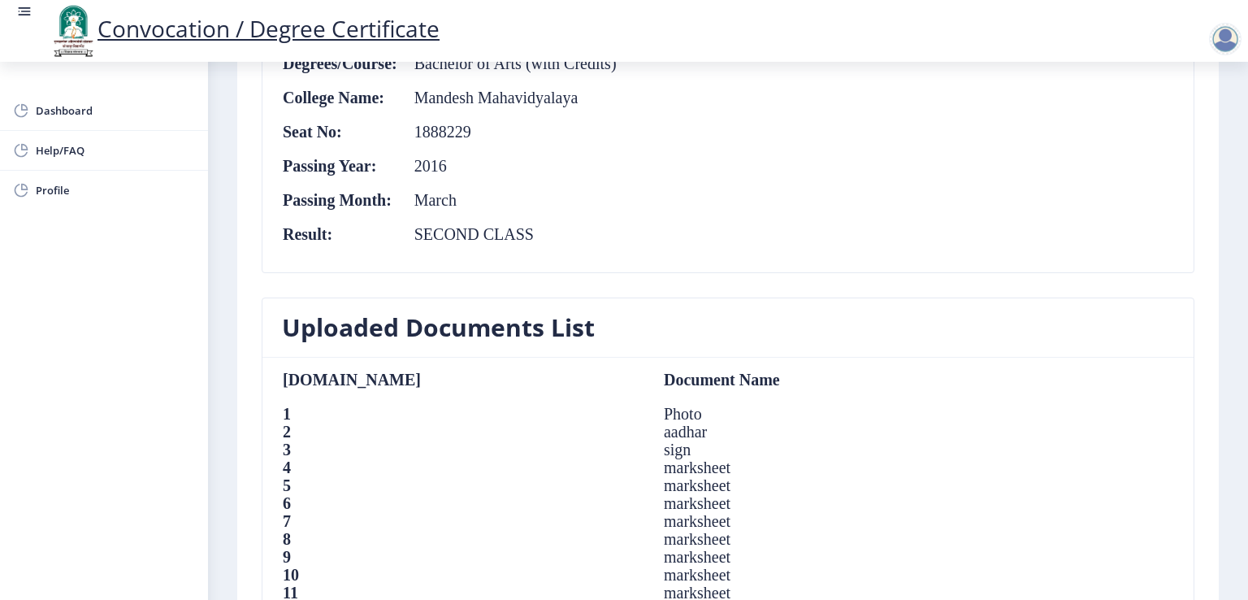
drag, startPoint x: 1243, startPoint y: 401, endPoint x: 1245, endPoint y: 371, distance: 29.3
click at [1245, 371] on div "Convocation / Degree Certificate Dashboard Help/FAQ Profile First step Second s…" at bounding box center [624, 300] width 1248 height 600
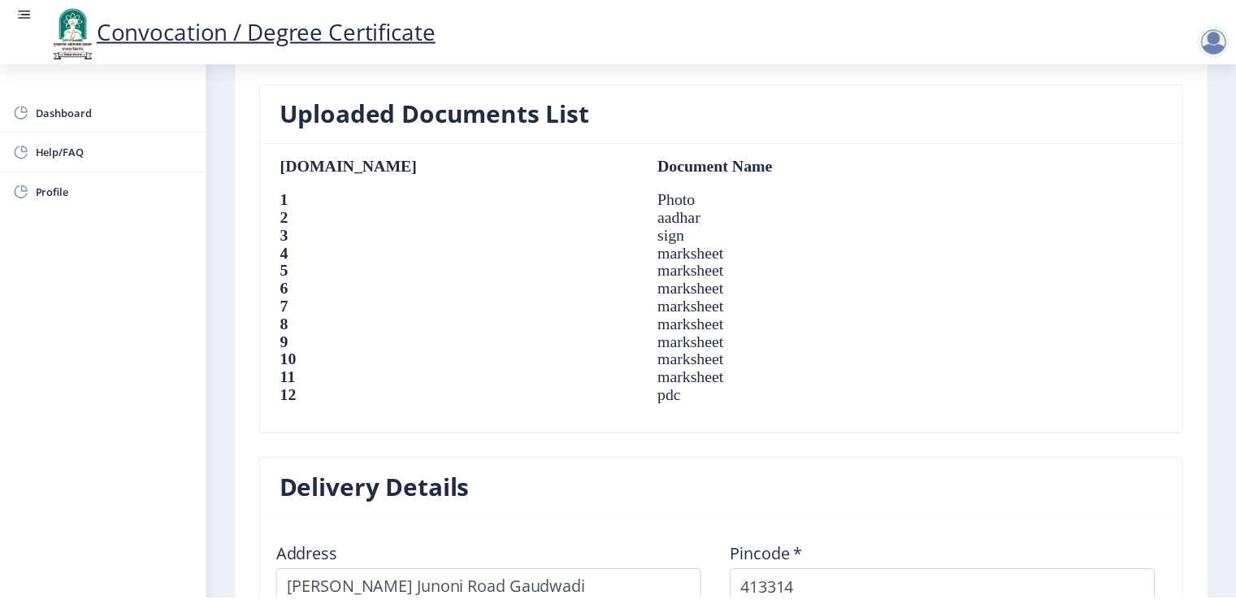
scroll to position [1420, 0]
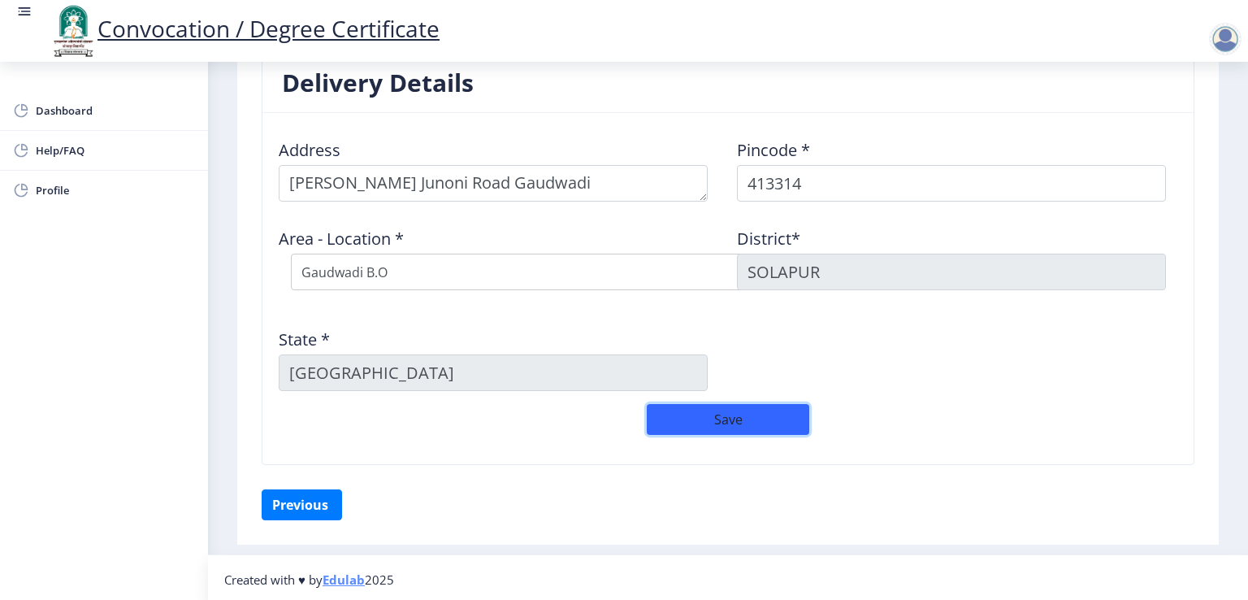
click at [715, 415] on button "Save" at bounding box center [728, 419] width 163 height 31
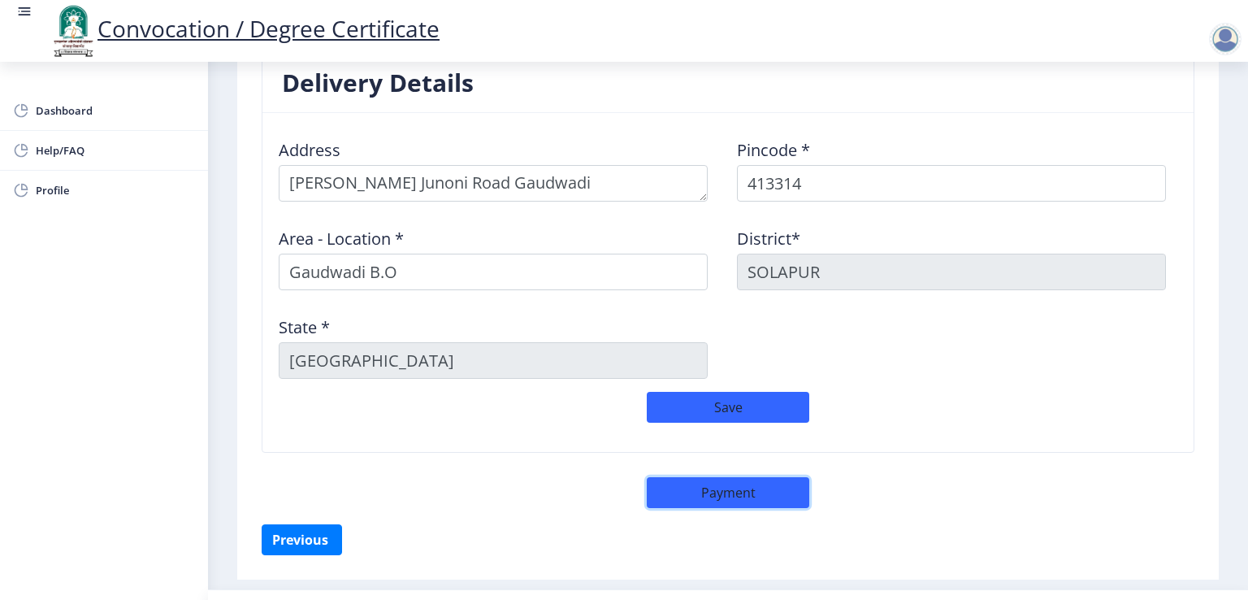
click at [714, 490] on button "Payment" at bounding box center [728, 492] width 163 height 31
select select "sealed"
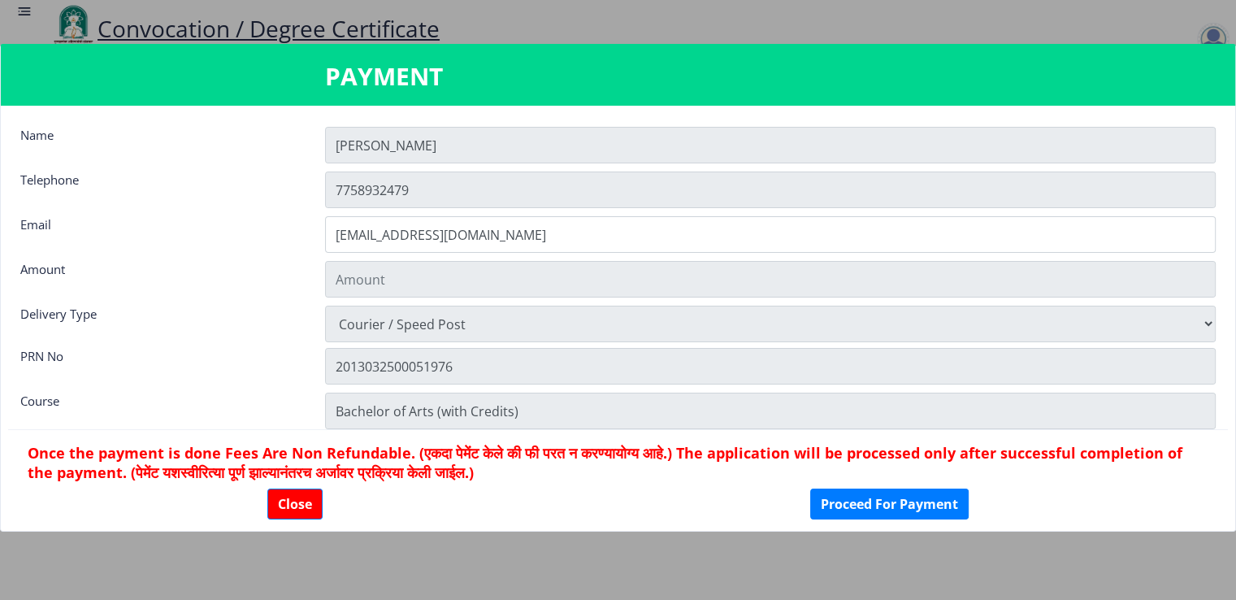
type input "1885"
click at [900, 495] on button "Proceed For Payment" at bounding box center [889, 503] width 158 height 31
